Goal: Task Accomplishment & Management: Use online tool/utility

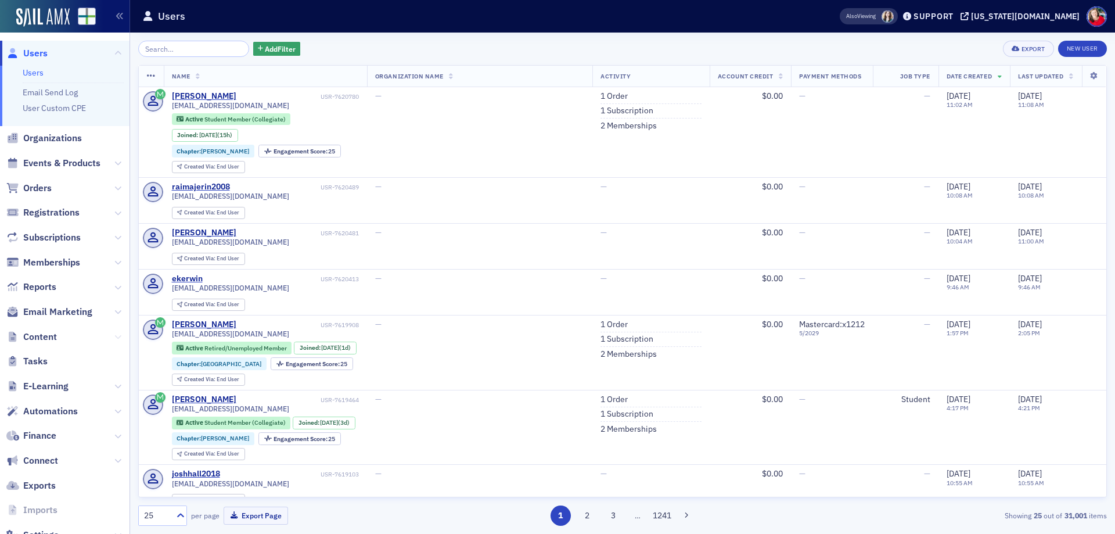
click at [114, 337] on icon at bounding box center [117, 336] width 7 height 7
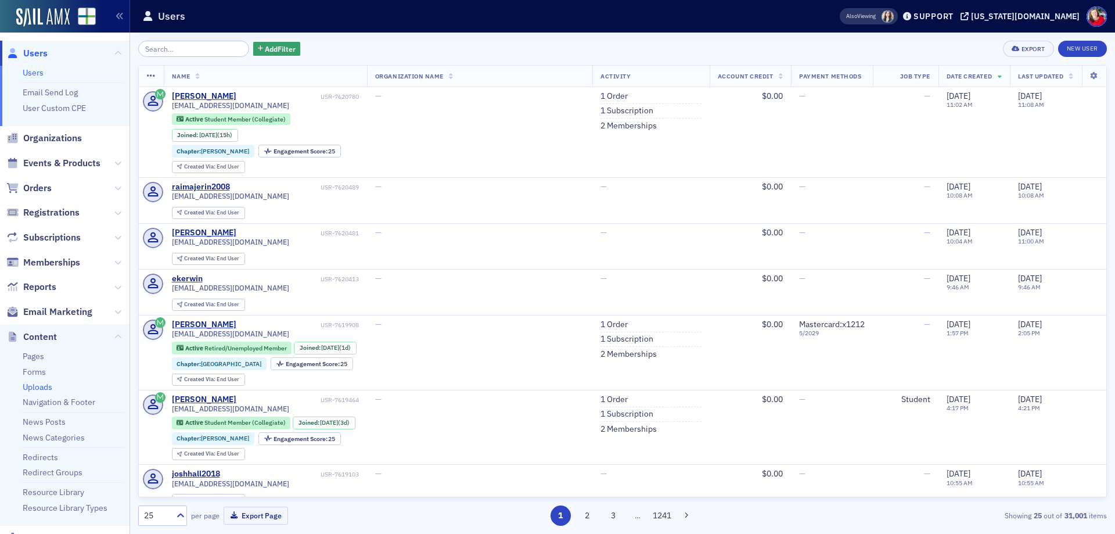
click at [38, 387] on link "Uploads" at bounding box center [38, 386] width 30 height 10
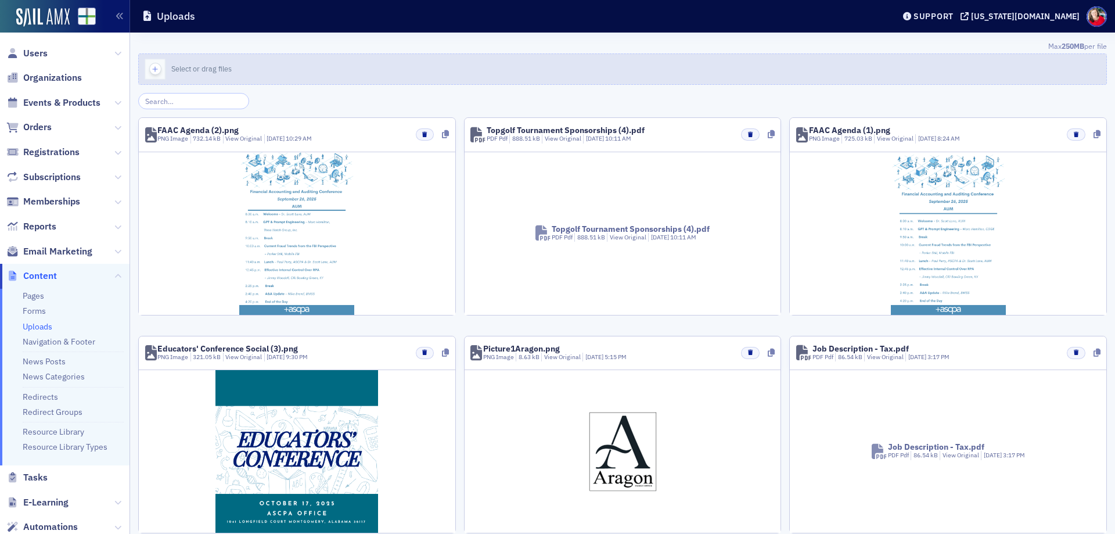
click at [212, 70] on span "Select or drag files" at bounding box center [201, 68] width 60 height 9
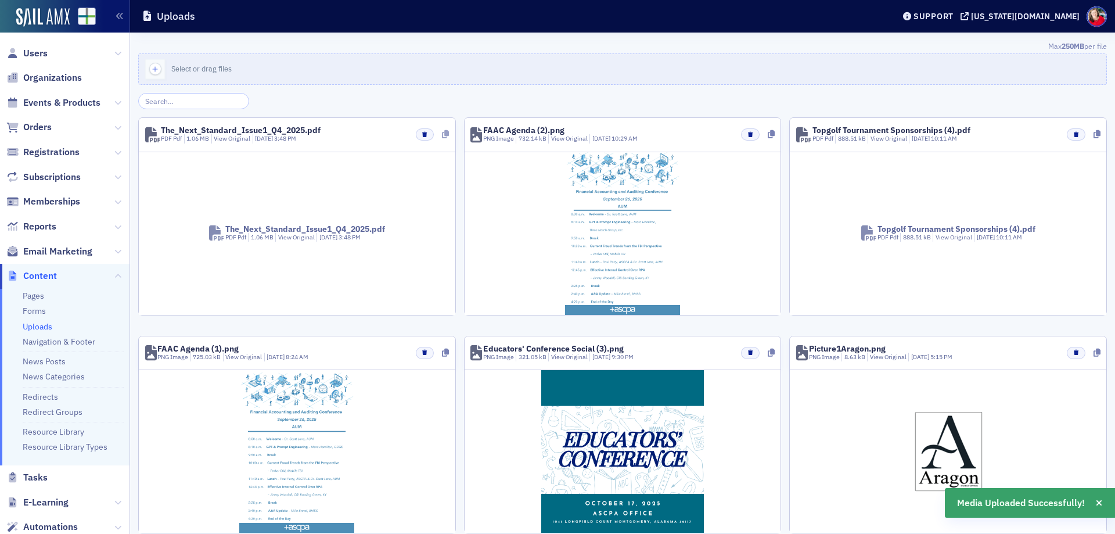
click at [442, 134] on icon at bounding box center [445, 134] width 7 height 8
click at [48, 395] on link "Redirects" at bounding box center [40, 396] width 35 height 10
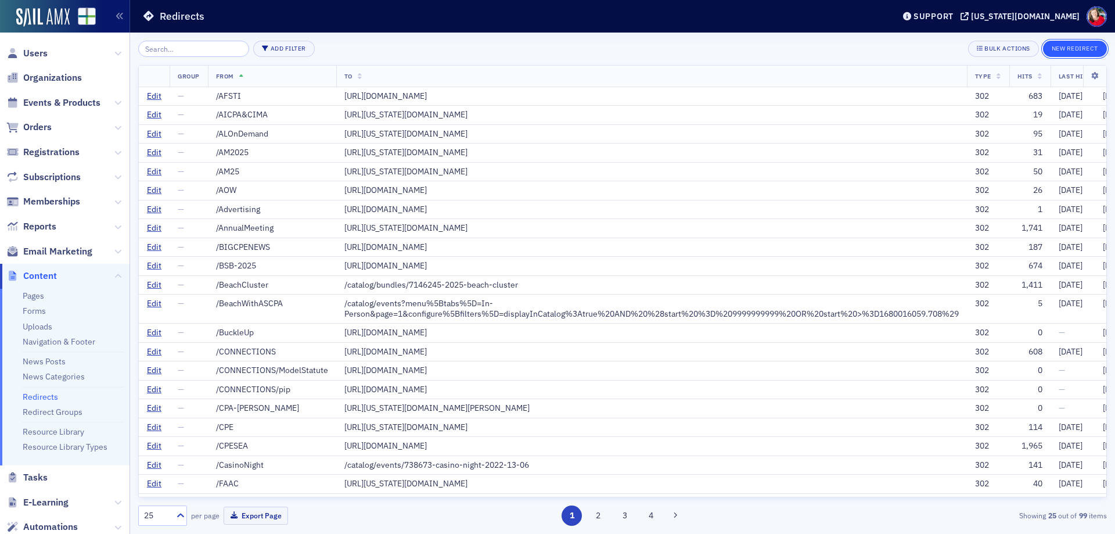
click at [1069, 48] on button "New Redirect" at bounding box center [1075, 49] width 64 height 16
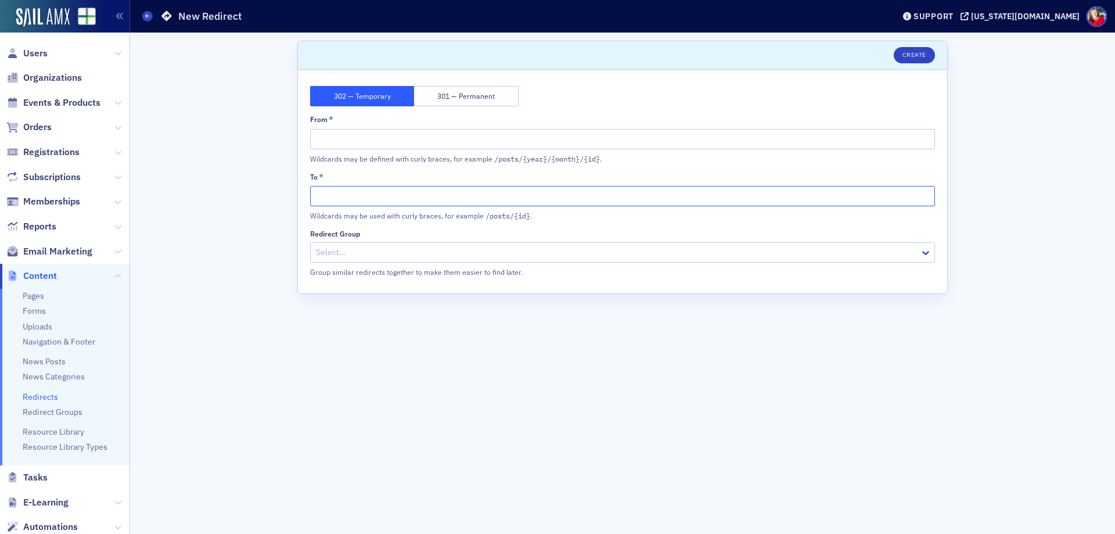
click at [394, 189] on input "To *" at bounding box center [622, 196] width 625 height 20
paste input "[URL][DOMAIN_NAME]"
type input "[URL][DOMAIN_NAME]"
click at [372, 138] on input "From *" at bounding box center [622, 139] width 625 height 20
type input "/[PERSON_NAME]"
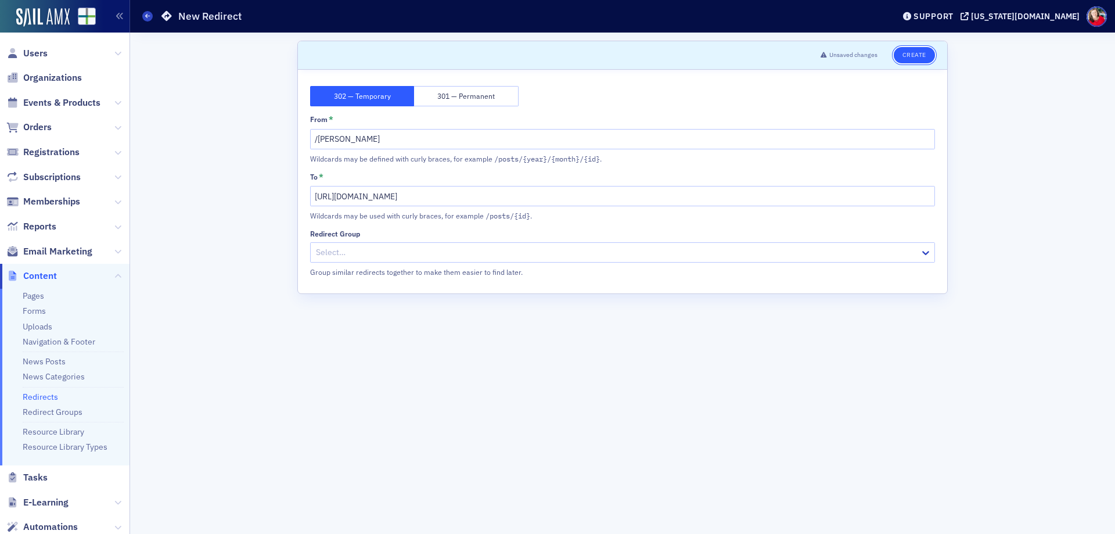
click at [907, 57] on button "Create" at bounding box center [914, 55] width 41 height 16
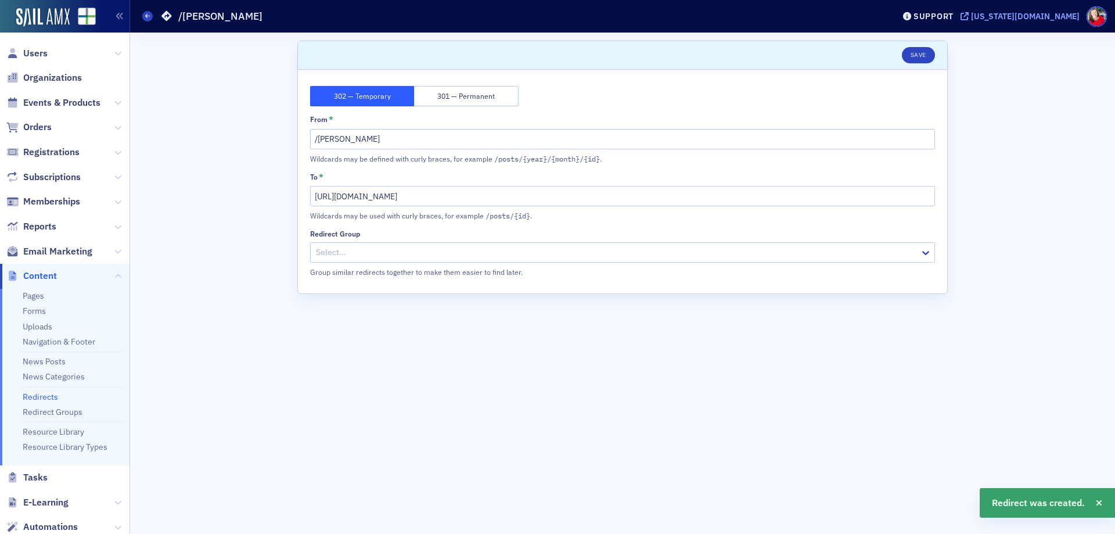
click at [1035, 15] on div "[US_STATE][DOMAIN_NAME]" at bounding box center [1025, 16] width 109 height 10
click at [928, 57] on button "Save" at bounding box center [918, 55] width 33 height 16
